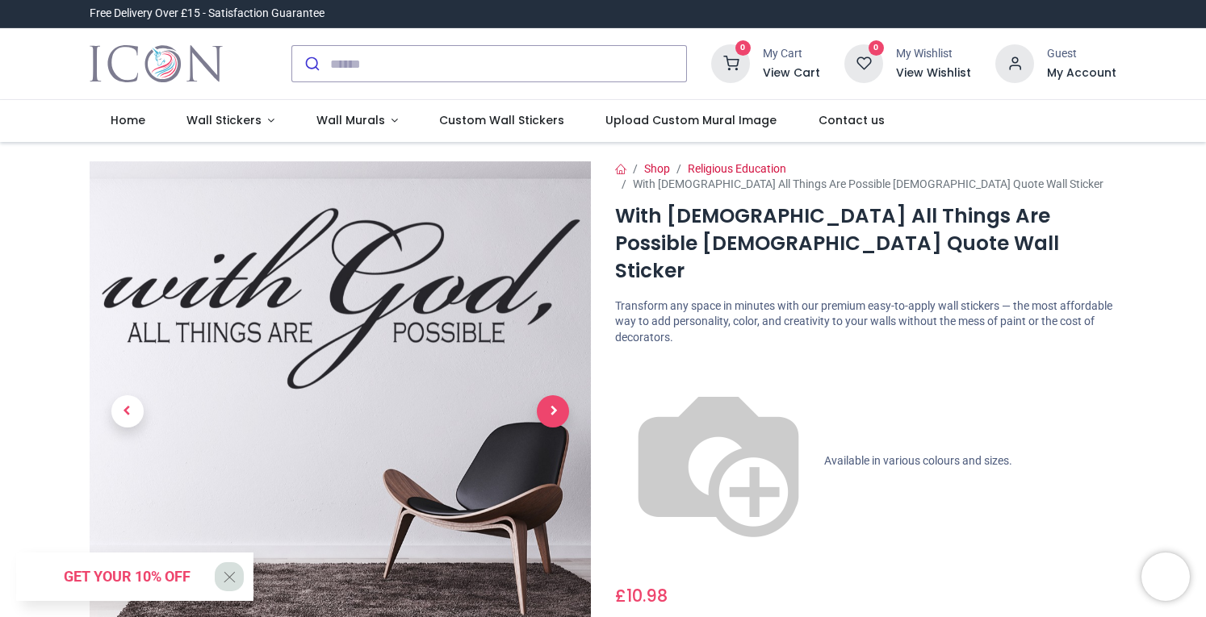
click at [547, 402] on span "Next" at bounding box center [553, 411] width 32 height 32
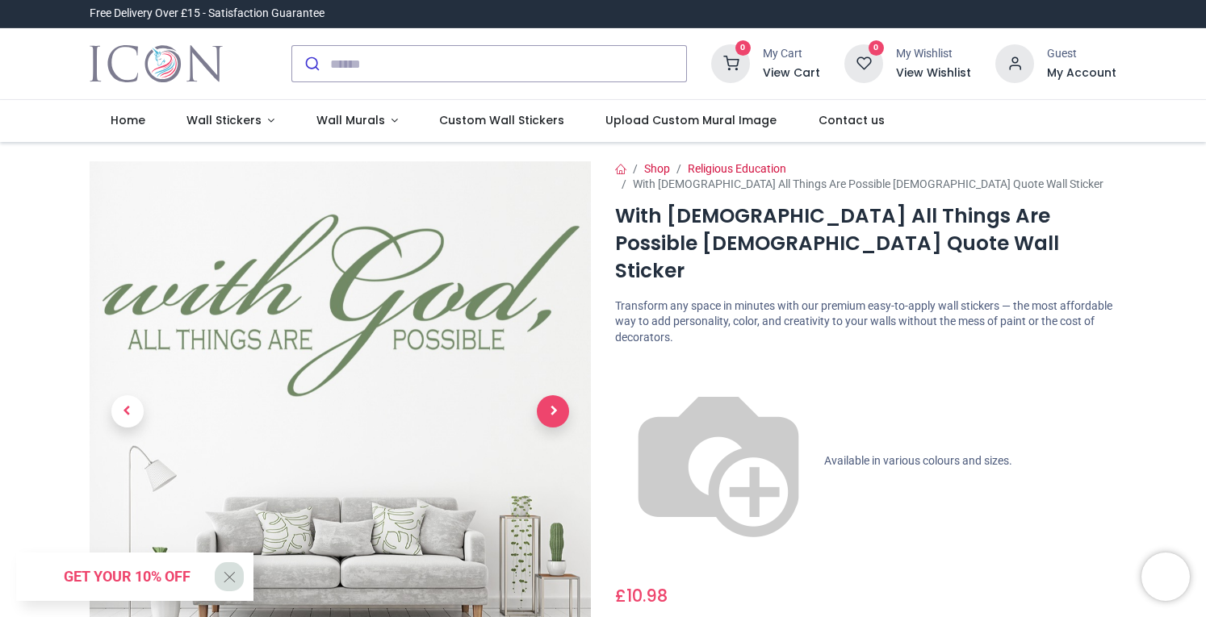
click at [547, 402] on span "Next" at bounding box center [553, 411] width 32 height 32
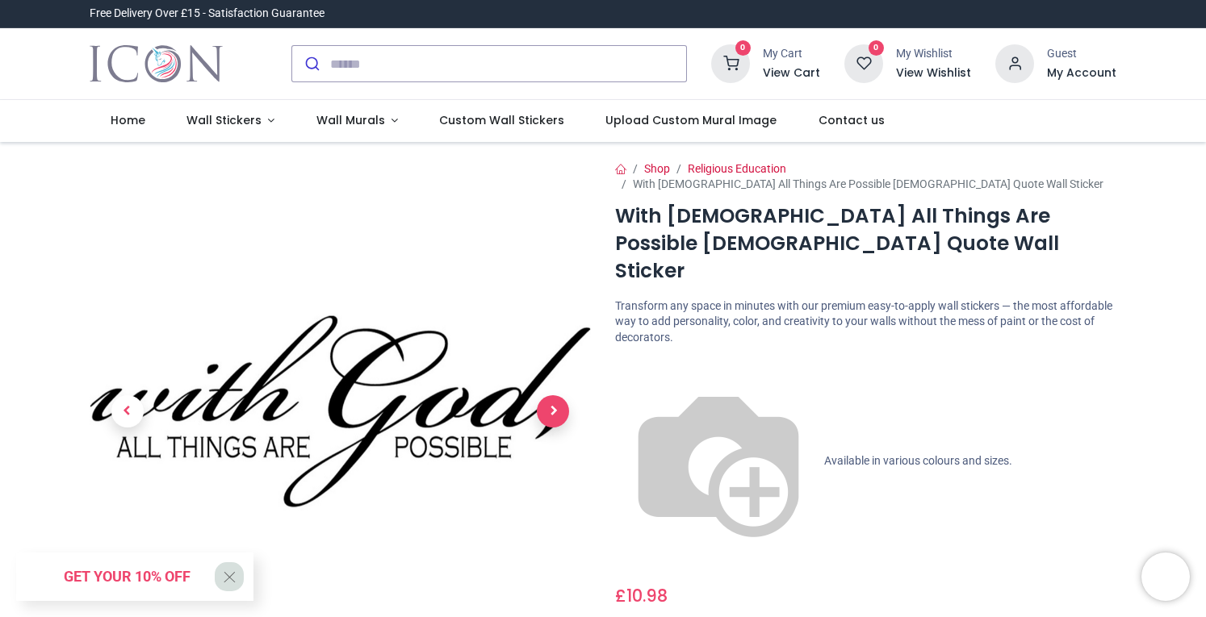
click at [547, 402] on span "Next" at bounding box center [553, 411] width 32 height 32
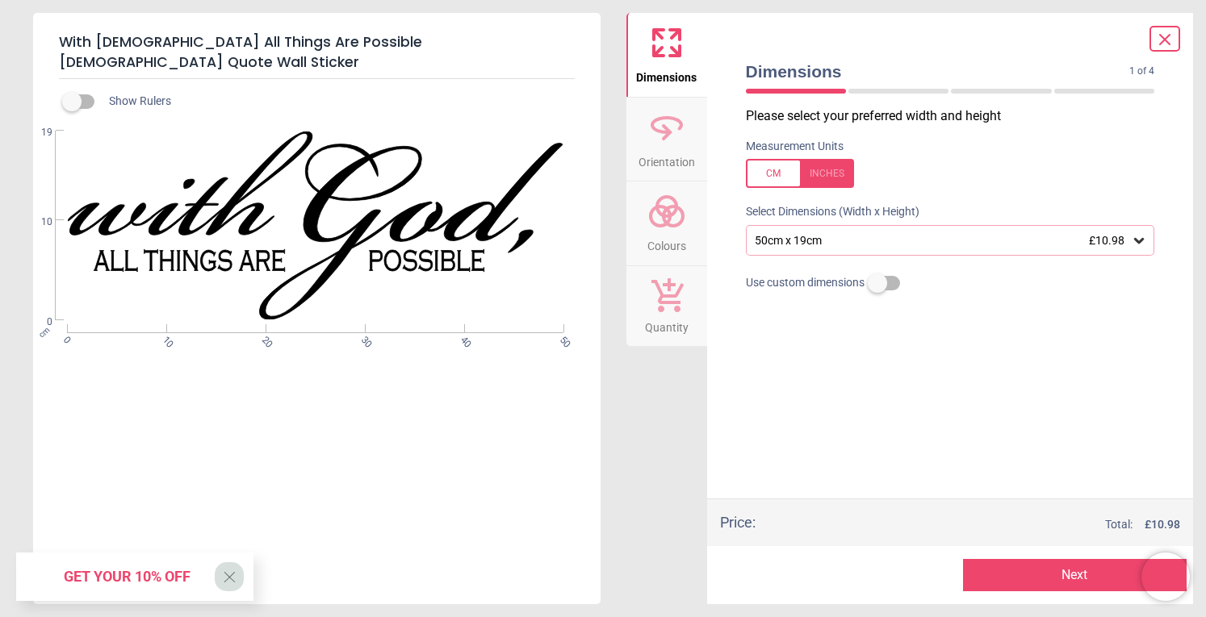
click at [647, 135] on icon at bounding box center [666, 127] width 39 height 39
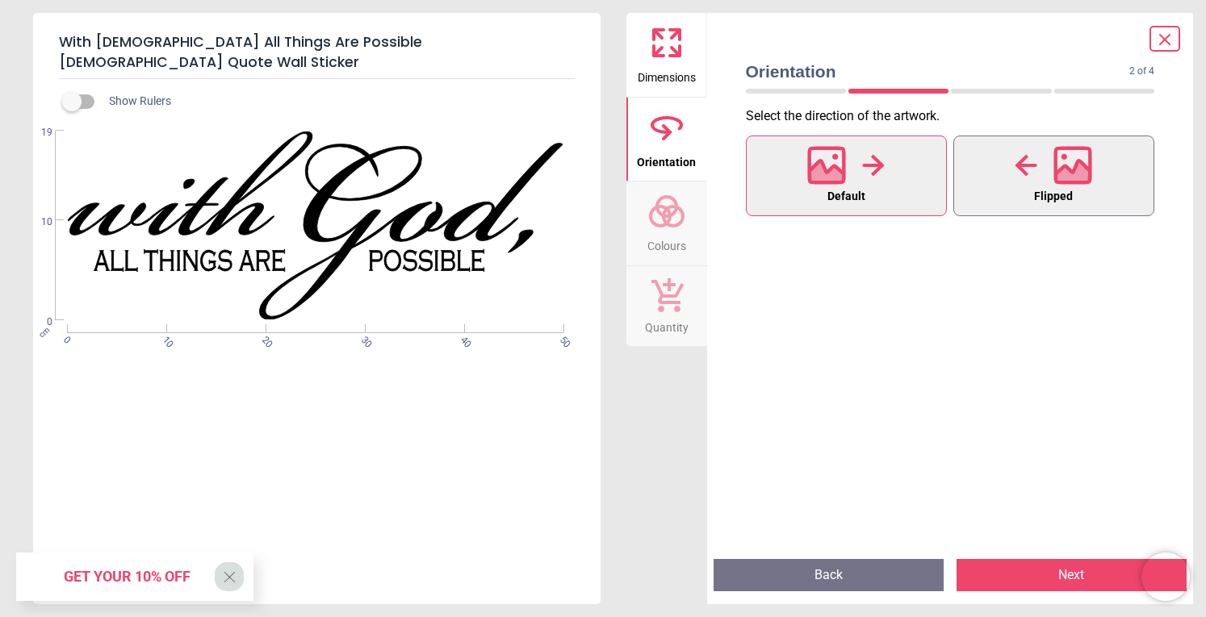
click at [1047, 181] on div at bounding box center [1052, 165] width 77 height 42
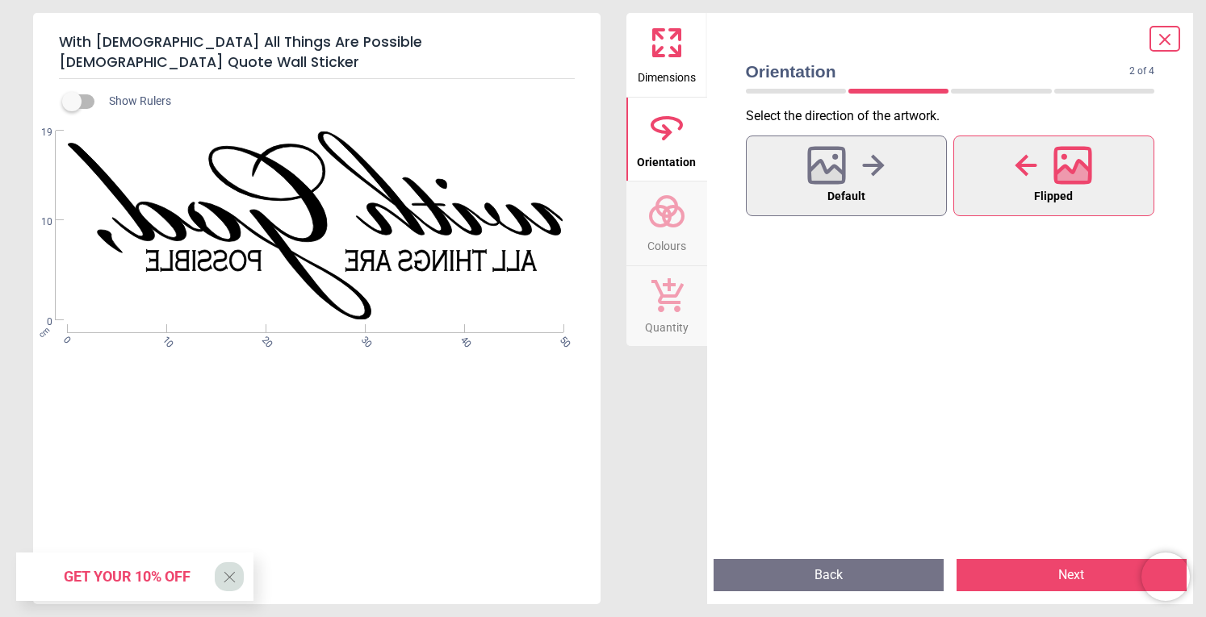
click at [1047, 181] on div at bounding box center [1052, 165] width 77 height 42
click at [886, 164] on button "Default" at bounding box center [846, 176] width 201 height 81
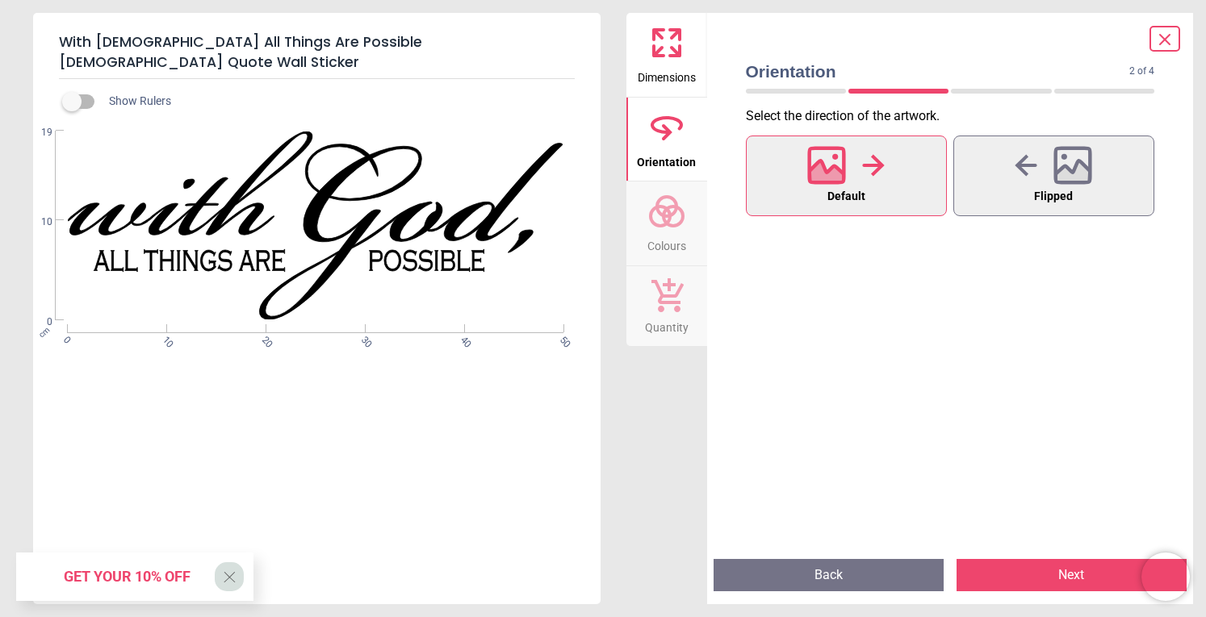
click at [683, 217] on circle at bounding box center [672, 216] width 19 height 19
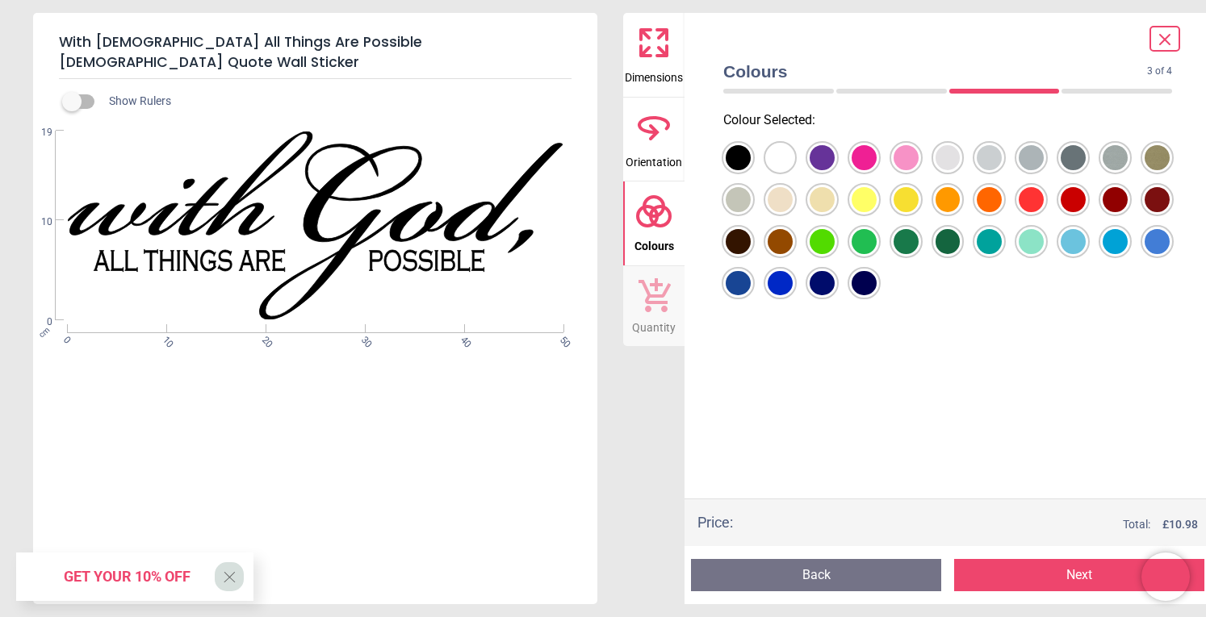
click at [664, 330] on span "Quantity" at bounding box center [654, 324] width 44 height 24
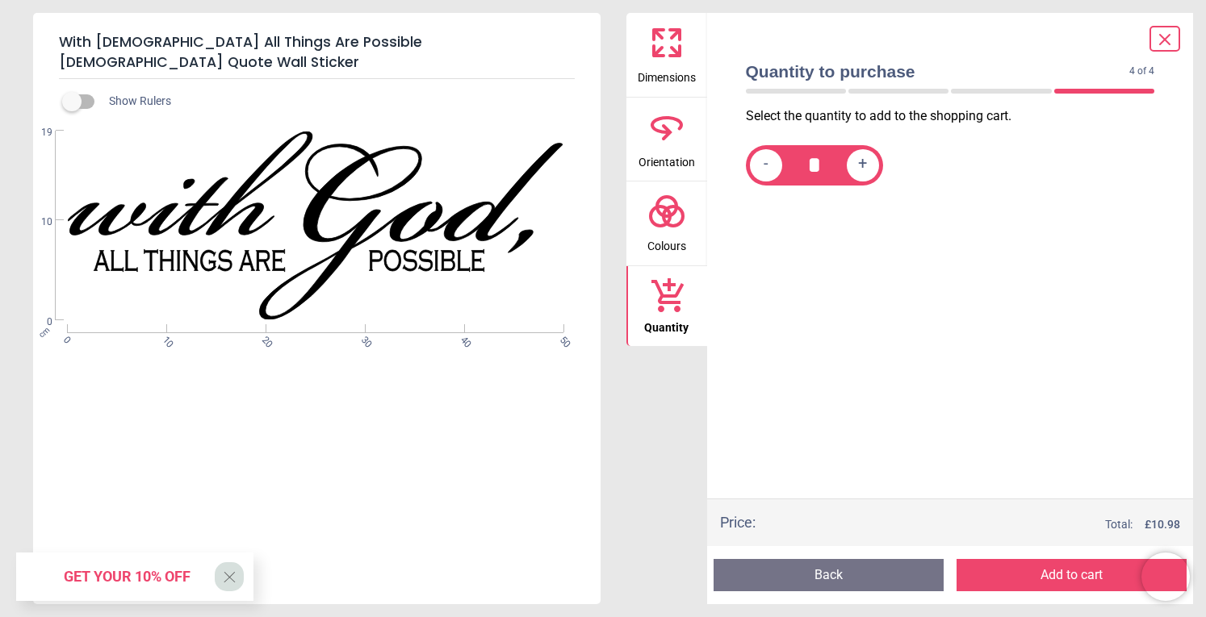
click at [654, 69] on span "Dimensions" at bounding box center [666, 74] width 58 height 24
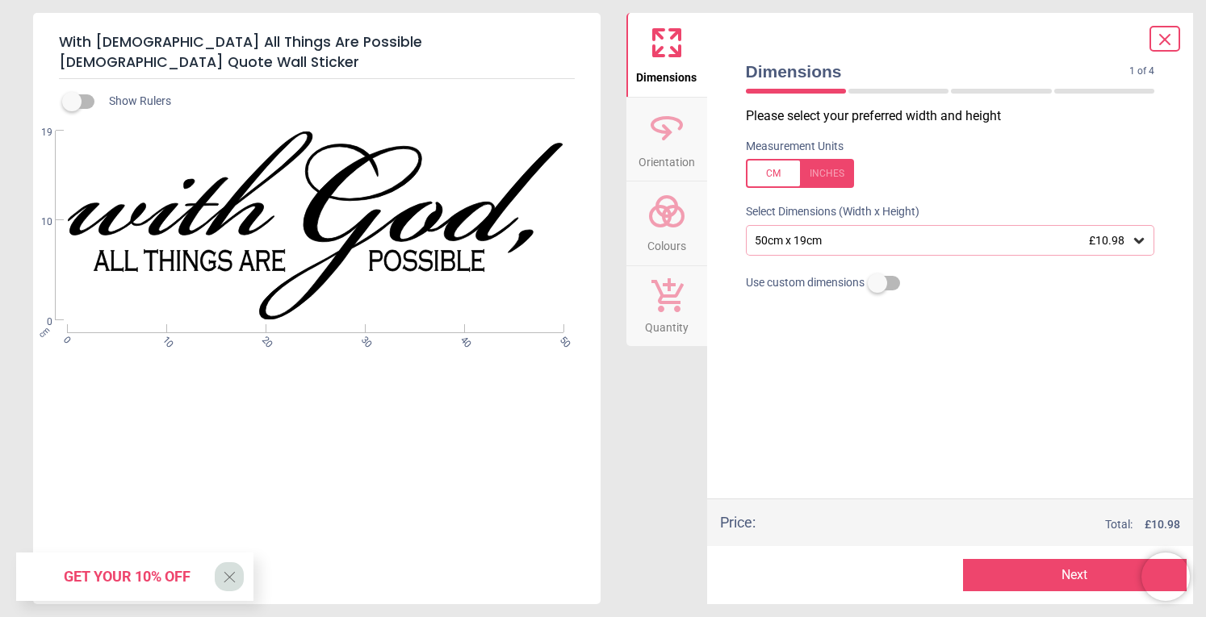
click at [1158, 32] on icon at bounding box center [1164, 39] width 19 height 19
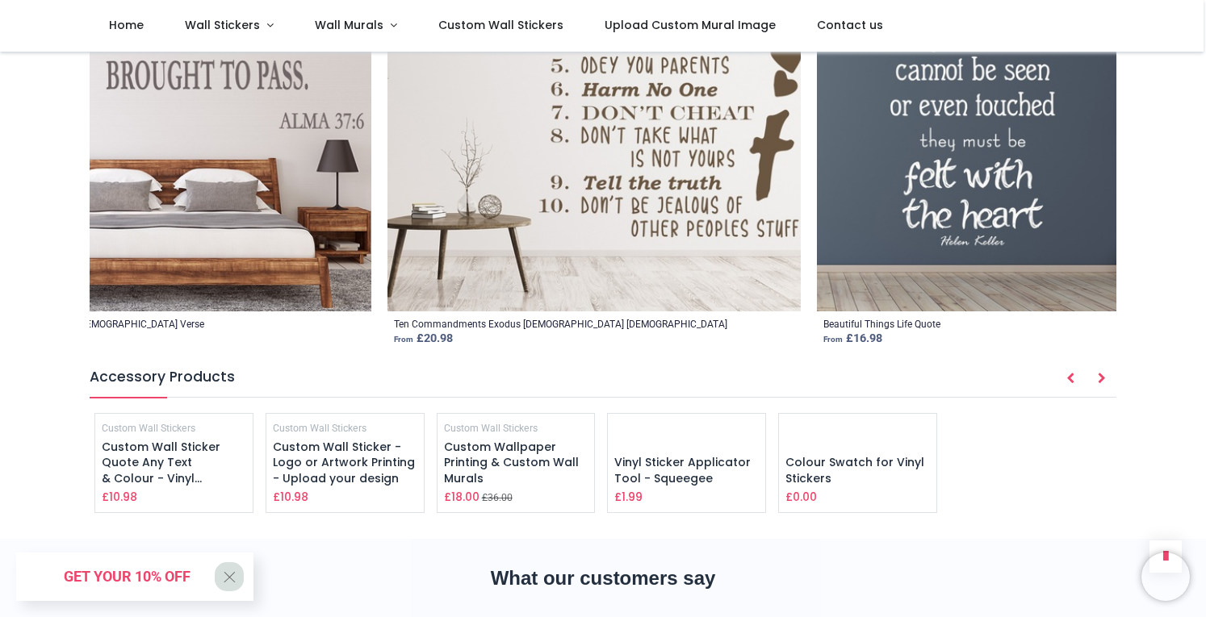
scroll to position [2317, 0]
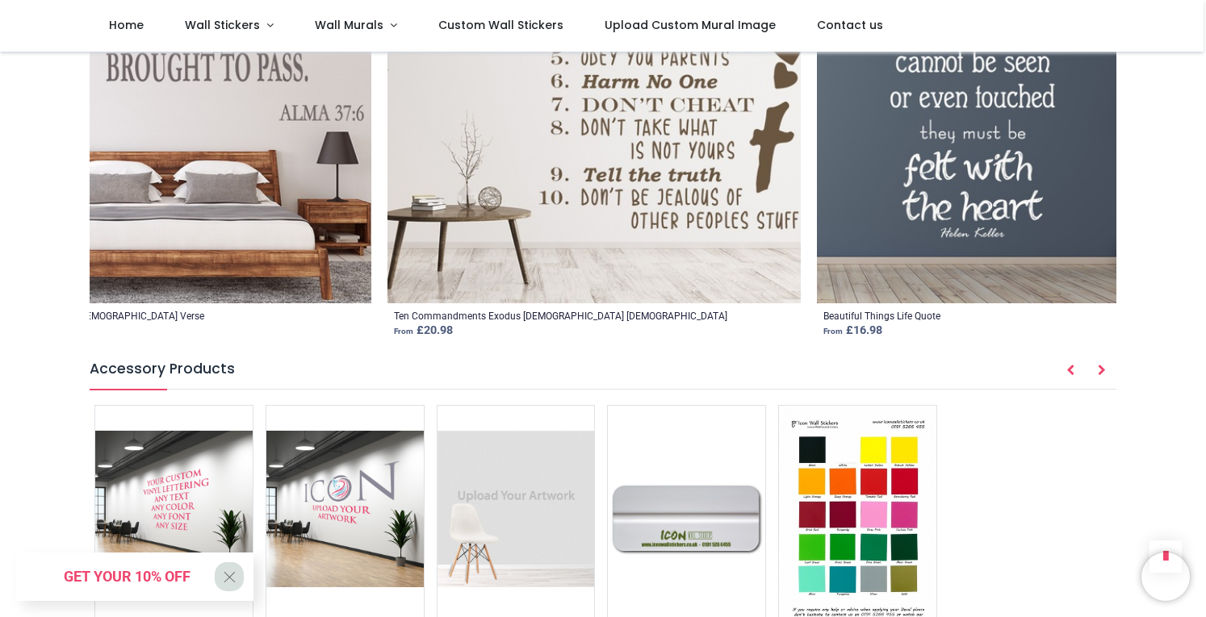
click at [161, 616] on small "Custom Wall Stickers" at bounding box center [149, 626] width 94 height 11
